Goal: Find specific page/section: Find specific page/section

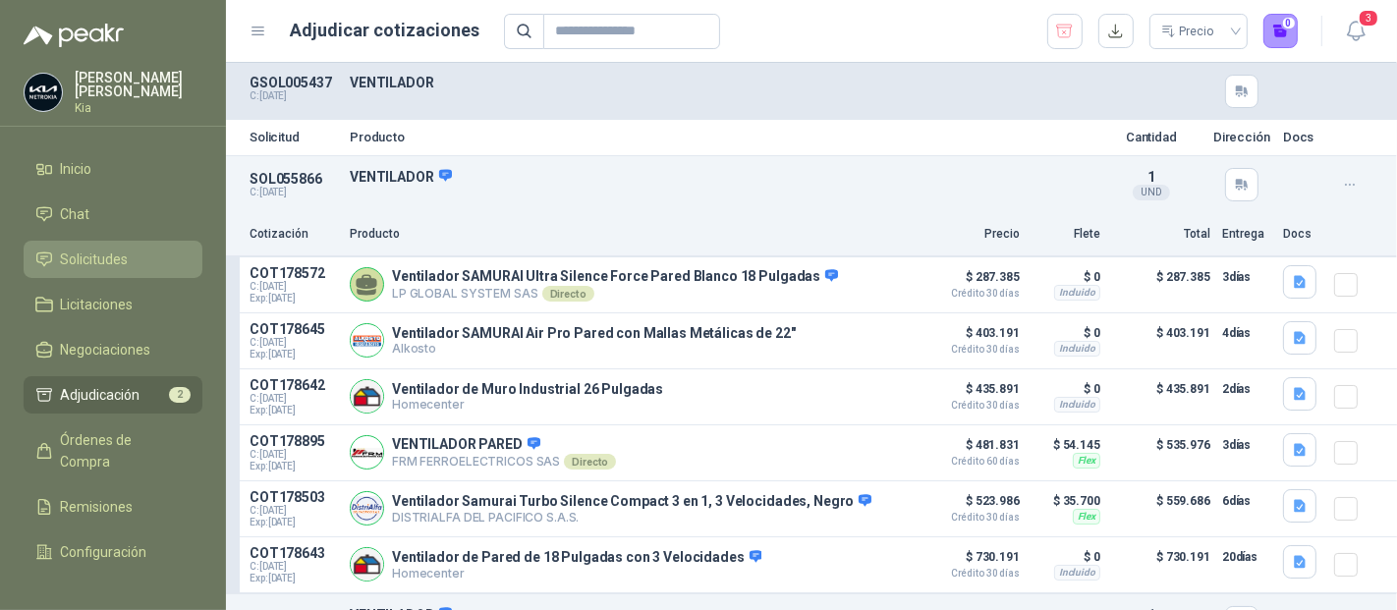
click at [92, 259] on span "Solicitudes" at bounding box center [95, 260] width 68 height 22
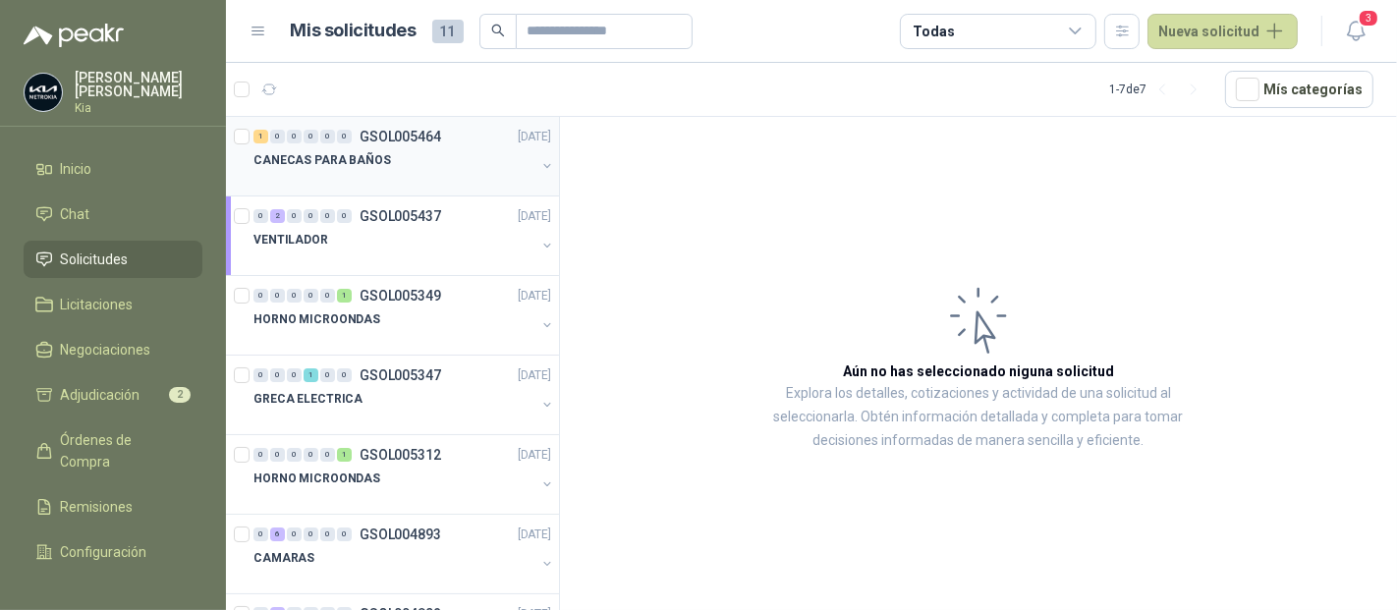
click at [339, 164] on p "CANECAS PARA BAÑOS" at bounding box center [323, 160] width 138 height 19
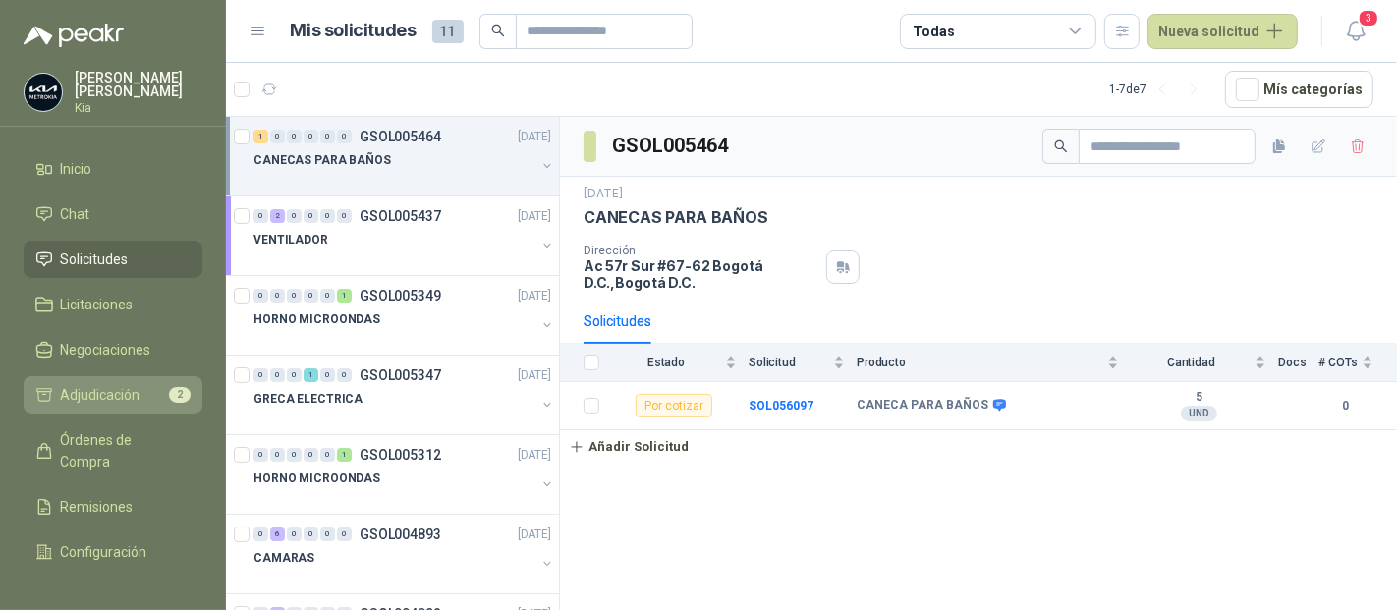
click at [132, 390] on span "Adjudicación" at bounding box center [101, 395] width 80 height 22
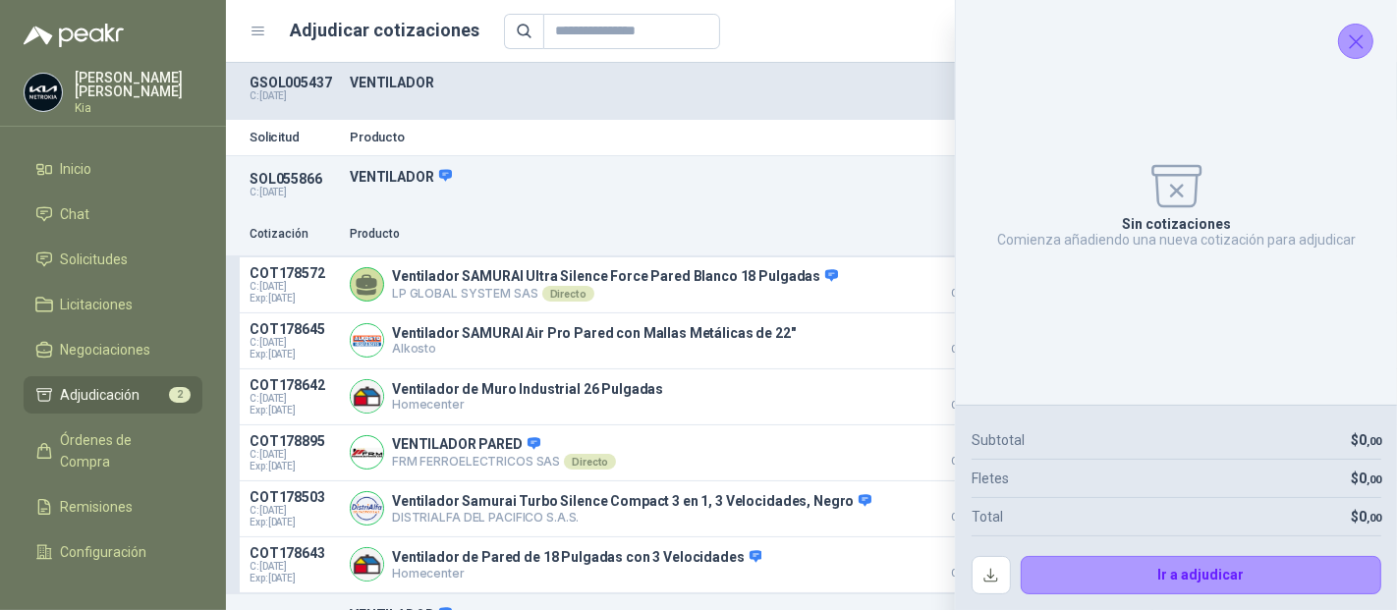
drag, startPoint x: 1350, startPoint y: 29, endPoint x: 1316, endPoint y: 25, distance: 34.7
click at [1344, 29] on icon "Cerrar" at bounding box center [1356, 41] width 25 height 25
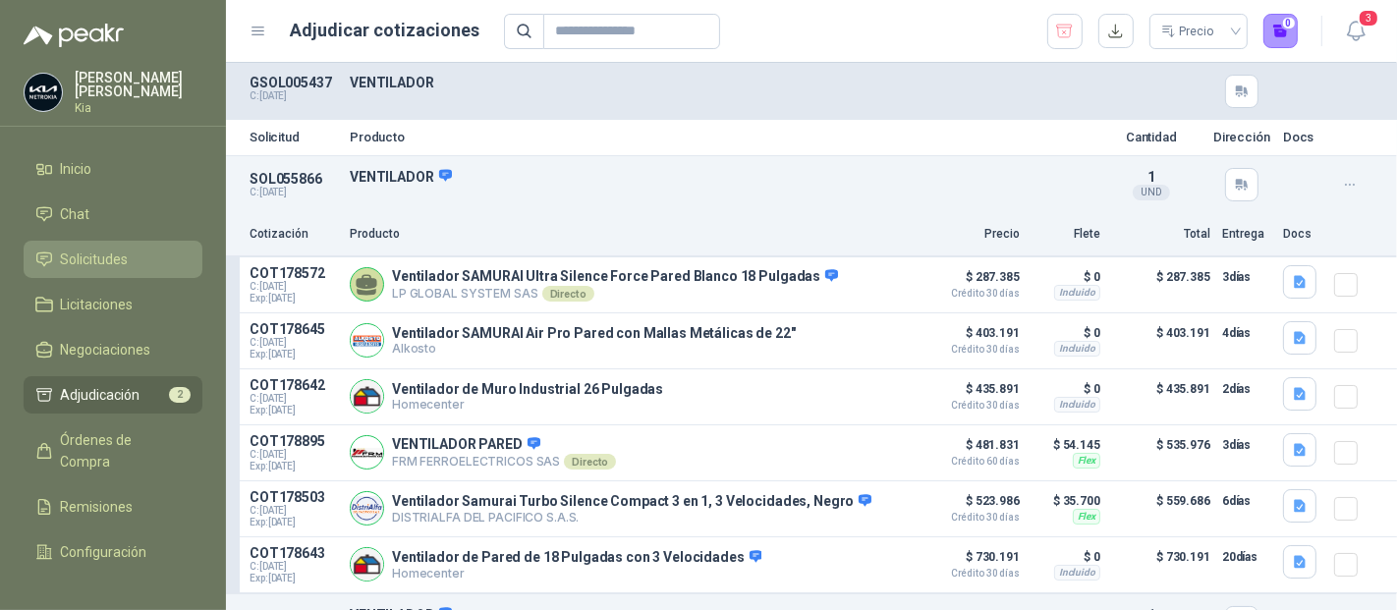
click at [109, 261] on span "Solicitudes" at bounding box center [95, 260] width 68 height 22
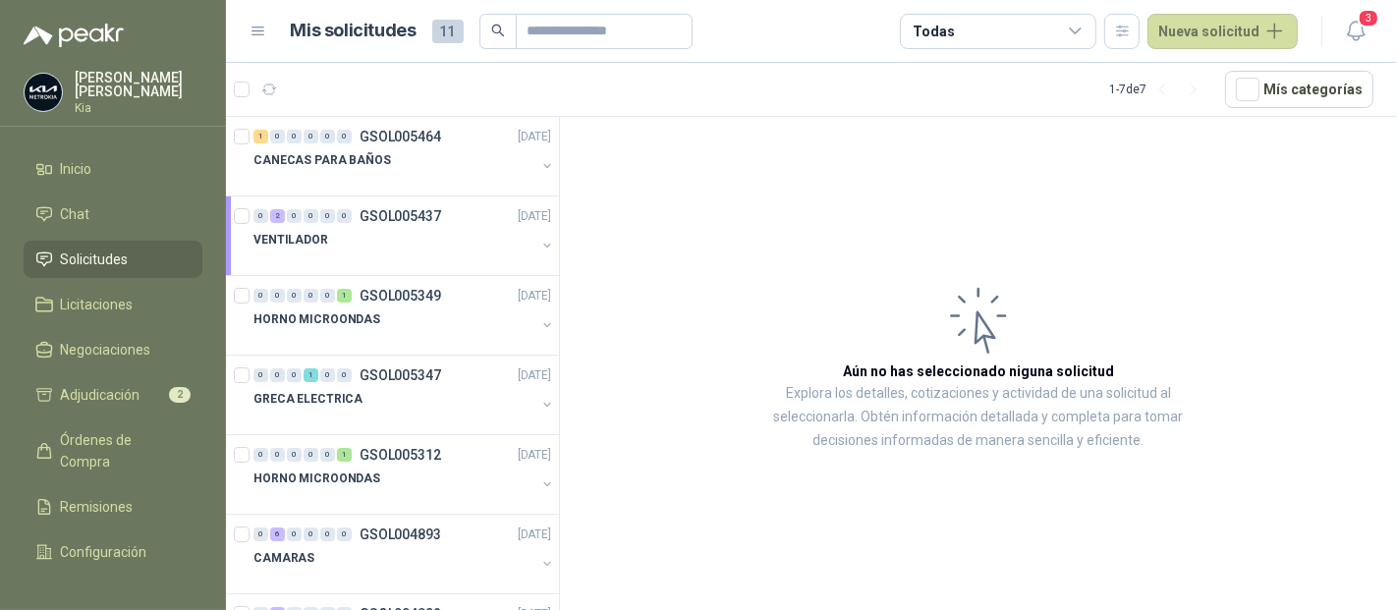
click at [44, 88] on img at bounding box center [43, 92] width 37 height 37
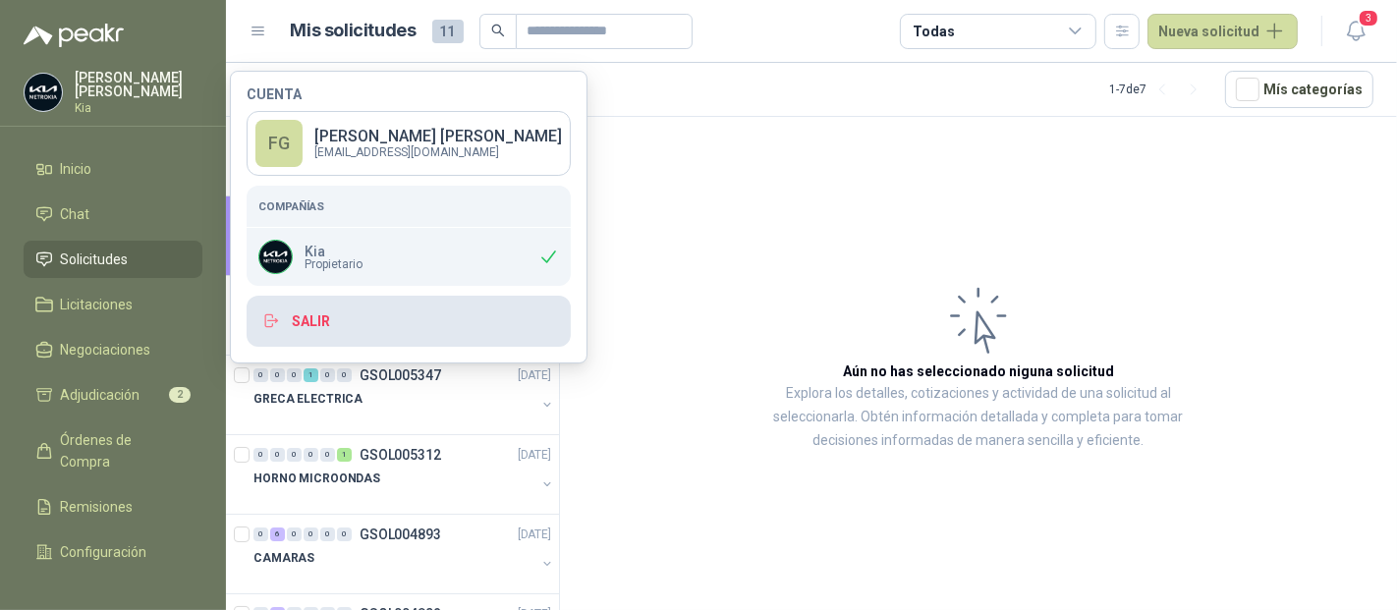
click at [364, 323] on button "Salir" at bounding box center [409, 321] width 324 height 51
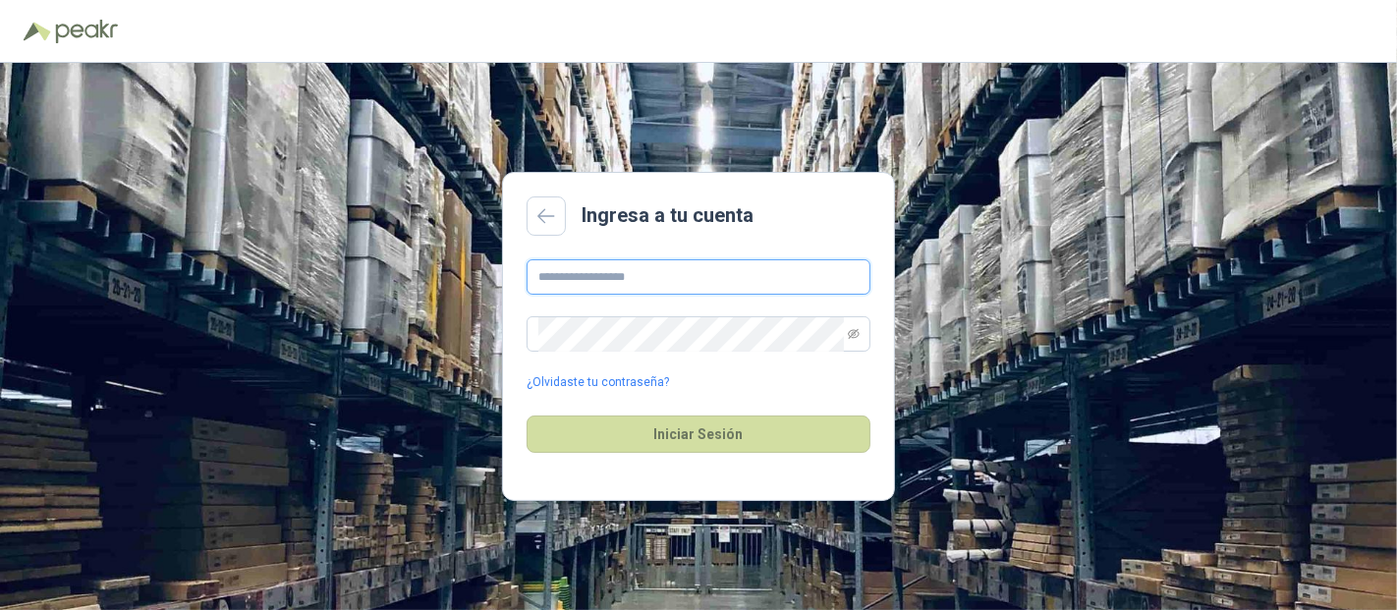
type input "**********"
